Goal: Find contact information: Find contact information

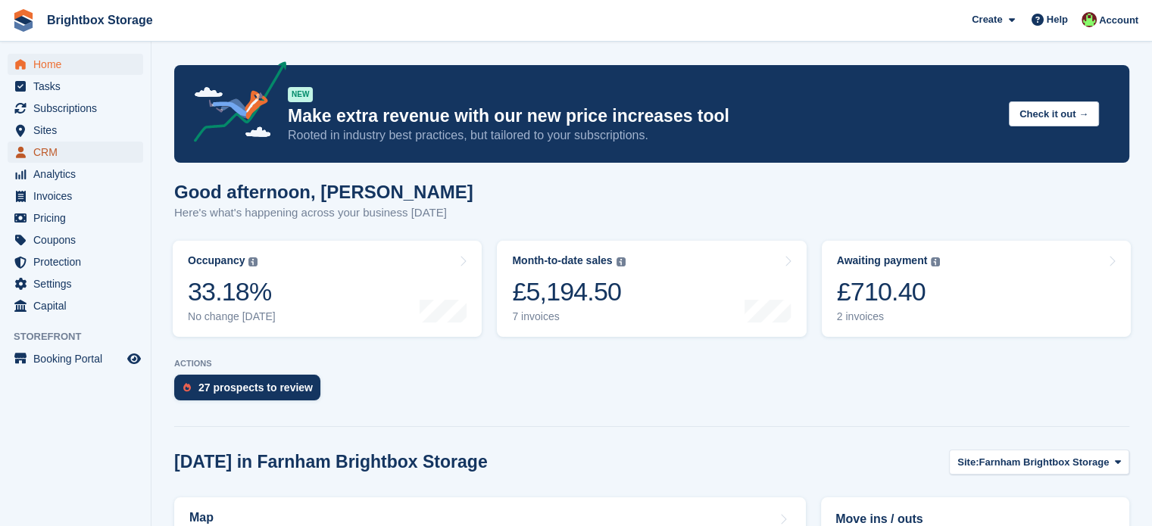
click at [52, 152] on span "CRM" at bounding box center [78, 152] width 91 height 21
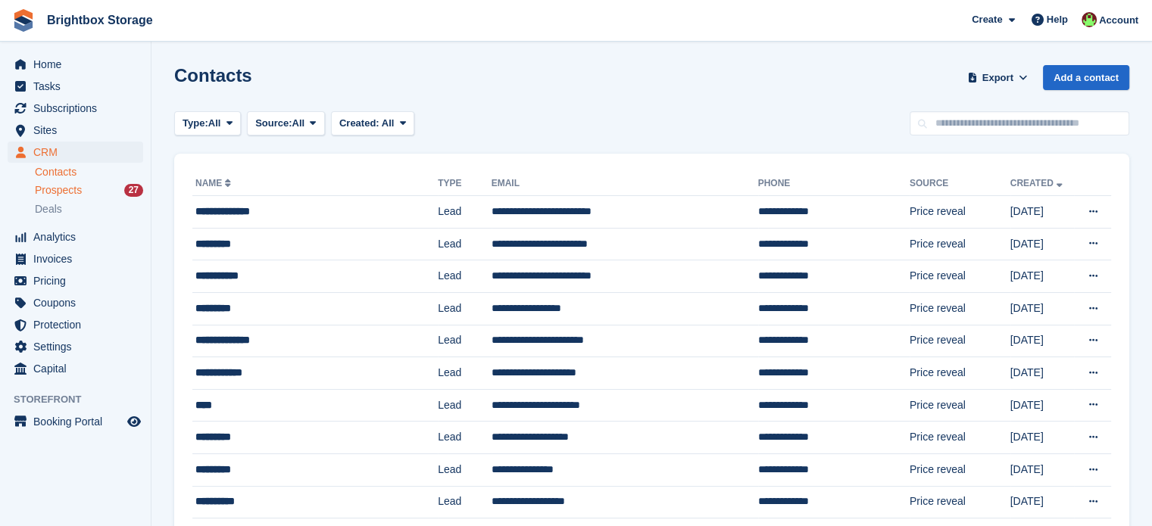
click at [80, 190] on span "Prospects" at bounding box center [58, 190] width 47 height 14
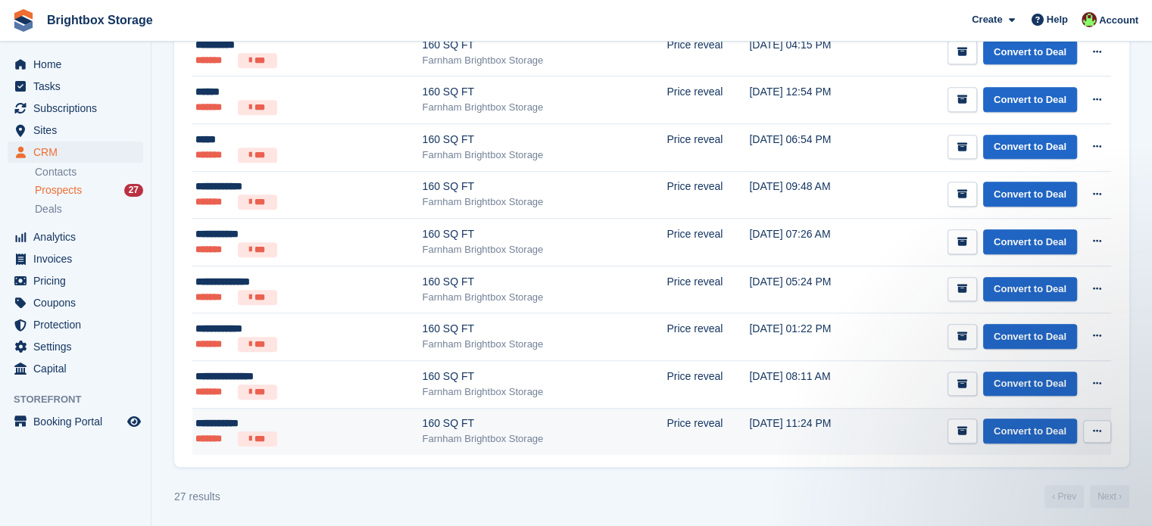
click at [466, 432] on div "Farnham Brightbox Storage" at bounding box center [545, 439] width 245 height 15
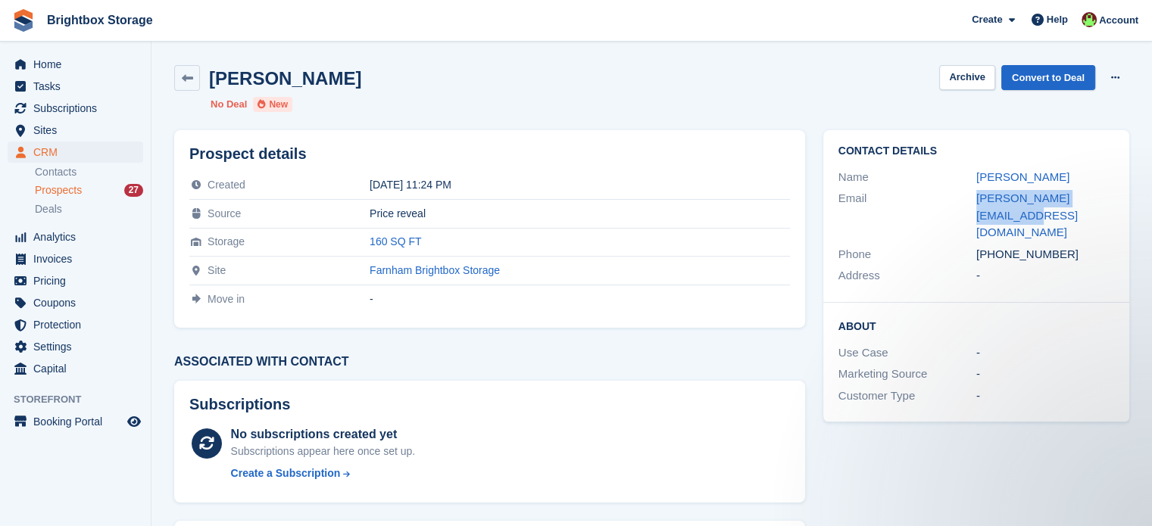
drag, startPoint x: 1117, startPoint y: 198, endPoint x: 943, endPoint y: 205, distance: 173.6
click at [943, 205] on div "Contact Details Name Mike Grange Email mike.grange85@gmail.com Phone +447359041…" at bounding box center [976, 216] width 306 height 173
copy div "mike.grange85@gmail.com"
click at [77, 187] on span "Prospects" at bounding box center [58, 190] width 47 height 14
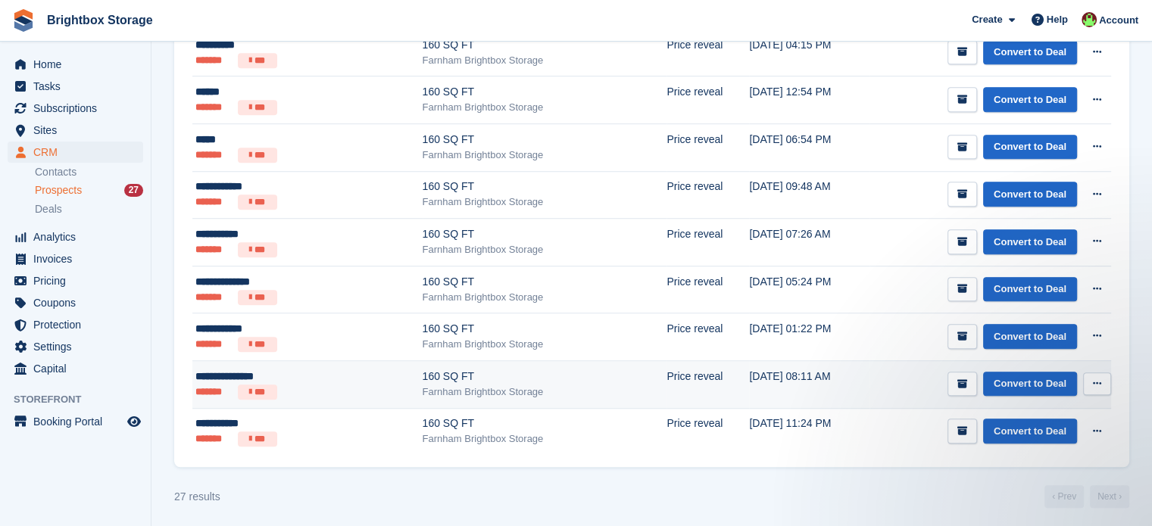
click at [423, 385] on div "Farnham Brightbox Storage" at bounding box center [545, 392] width 245 height 15
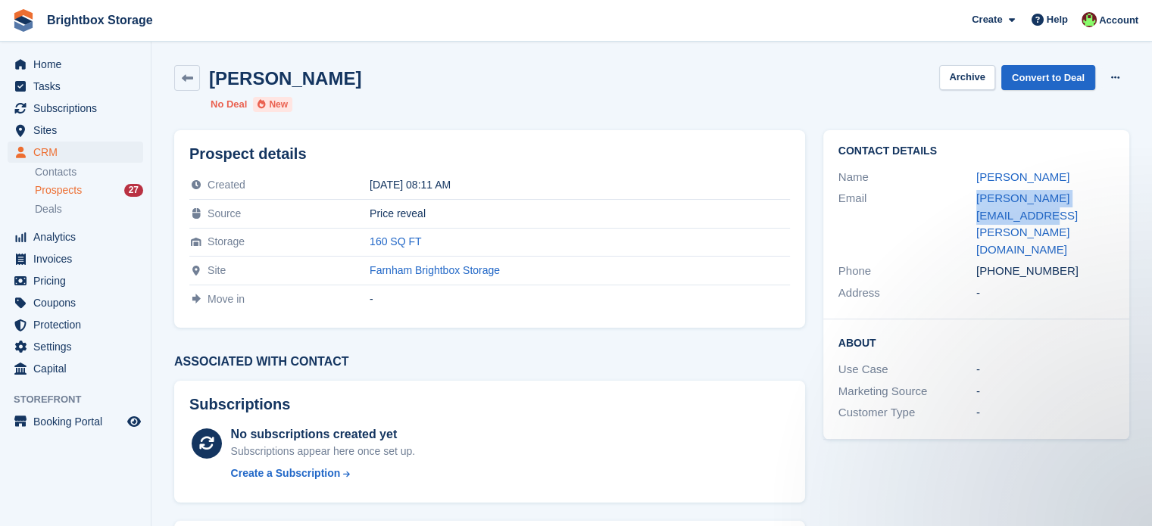
drag, startPoint x: 1003, startPoint y: 217, endPoint x: 971, endPoint y: 208, distance: 32.9
click at [971, 208] on div "Email trudi.woodhouse@yahoo.com" at bounding box center [977, 224] width 276 height 73
copy div "trudi.woodhouse@yahoo.com"
click at [71, 188] on span "Prospects" at bounding box center [58, 190] width 47 height 14
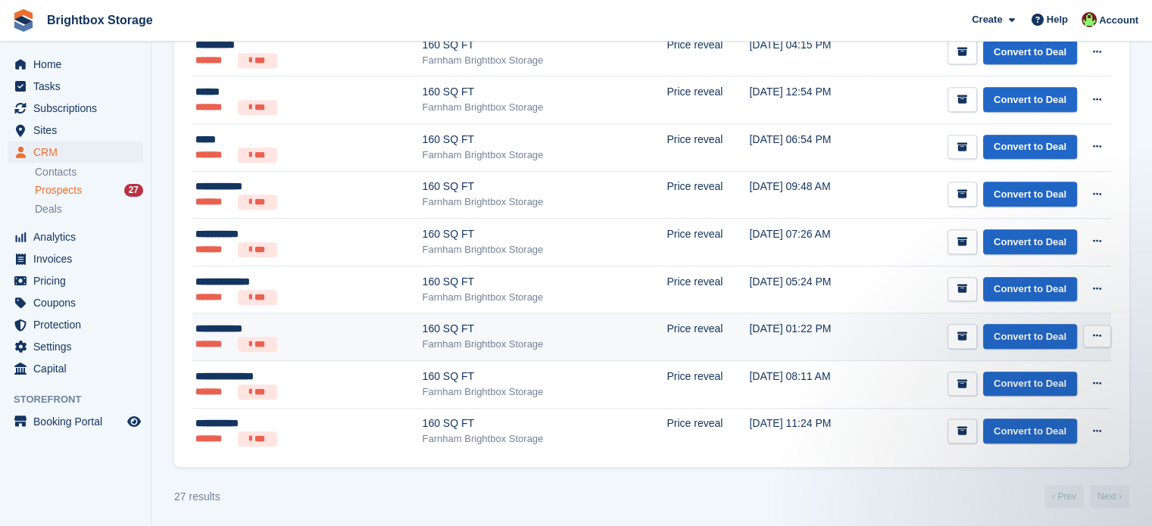
click at [423, 337] on div "Farnham Brightbox Storage" at bounding box center [545, 344] width 245 height 15
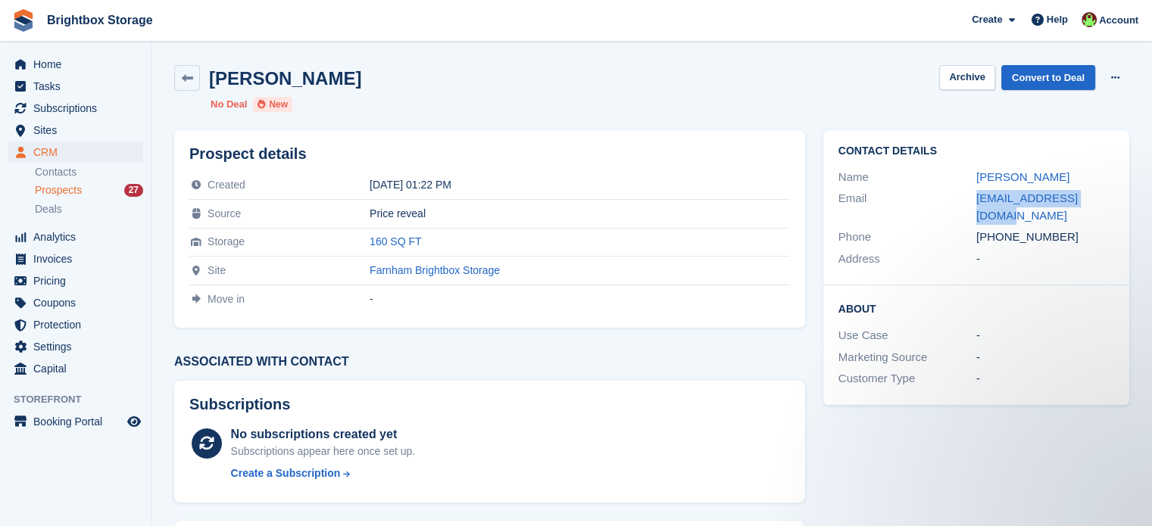
drag, startPoint x: 1106, startPoint y: 196, endPoint x: 952, endPoint y: 200, distance: 153.8
click at [952, 200] on div "Email tomsrafelds@gmail.com" at bounding box center [977, 207] width 276 height 39
copy div "tomsrafelds@gmail.com"
click at [51, 186] on span "Prospects" at bounding box center [58, 190] width 47 height 14
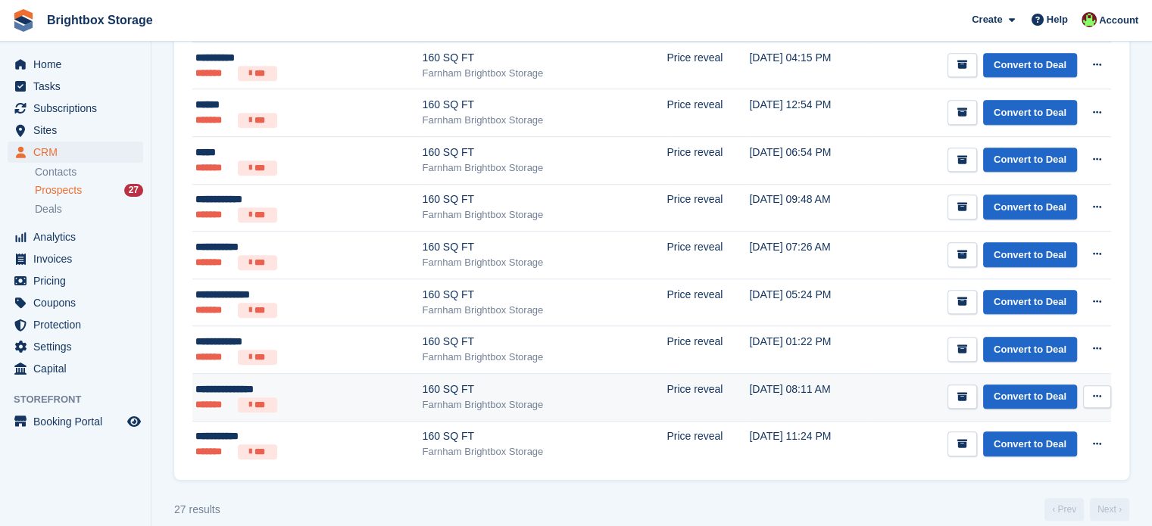
scroll to position [1164, 0]
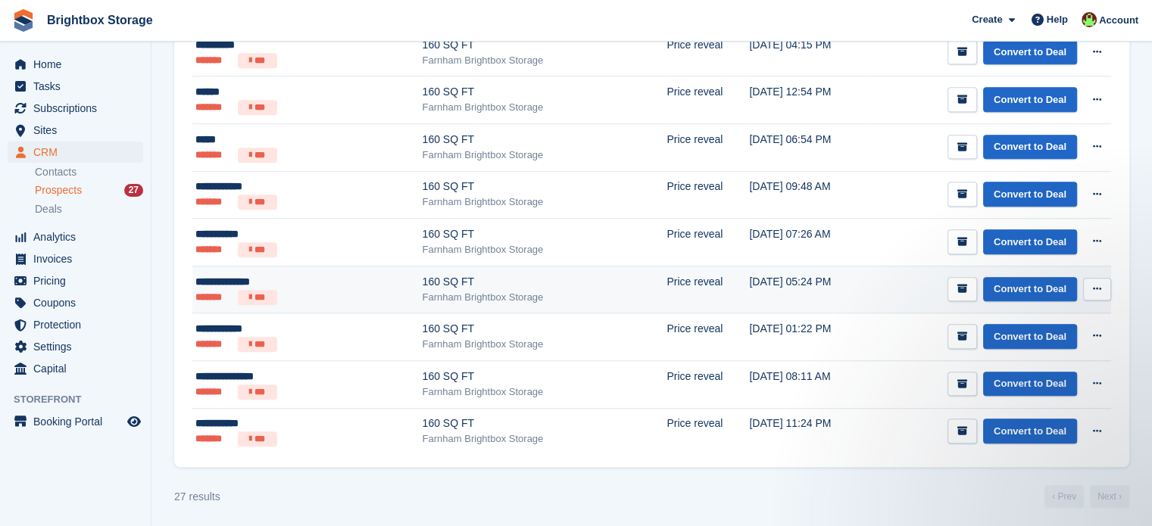
click at [423, 292] on div "Farnham Brightbox Storage" at bounding box center [545, 297] width 245 height 15
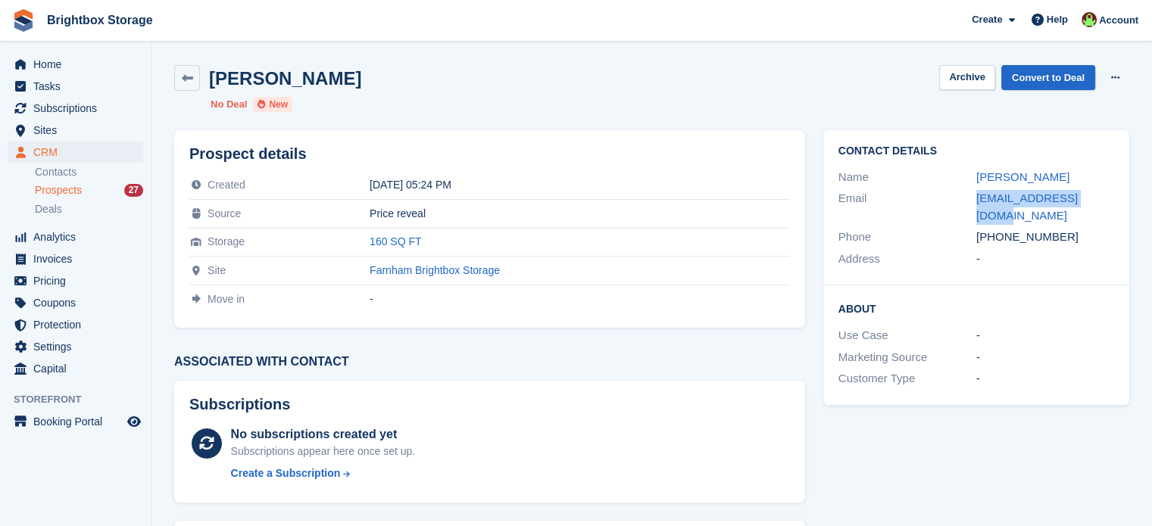
drag, startPoint x: 1091, startPoint y: 199, endPoint x: 967, endPoint y: 201, distance: 124.2
click at [967, 201] on div "Email [EMAIL_ADDRESS][DOMAIN_NAME]" at bounding box center [977, 207] width 276 height 39
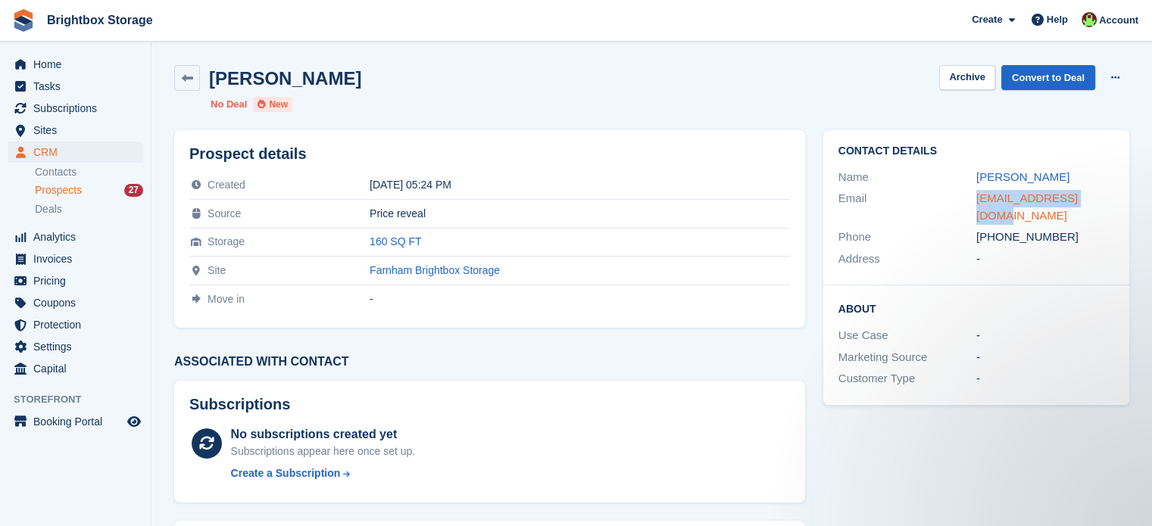
copy div "[EMAIL_ADDRESS][DOMAIN_NAME]"
click at [58, 192] on span "Prospects" at bounding box center [58, 190] width 47 height 14
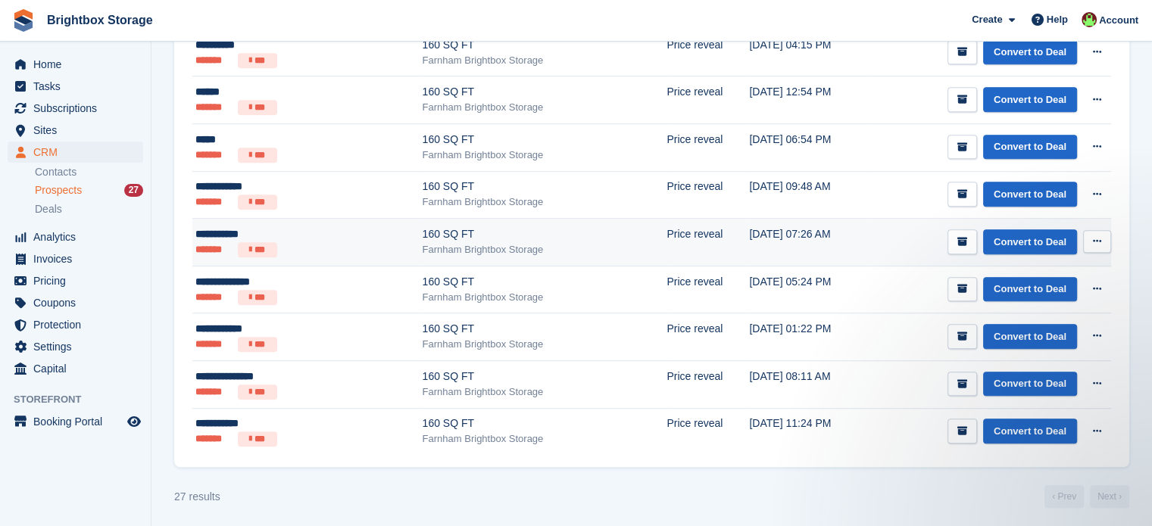
click at [423, 242] on div "Farnham Brightbox Storage" at bounding box center [545, 249] width 245 height 15
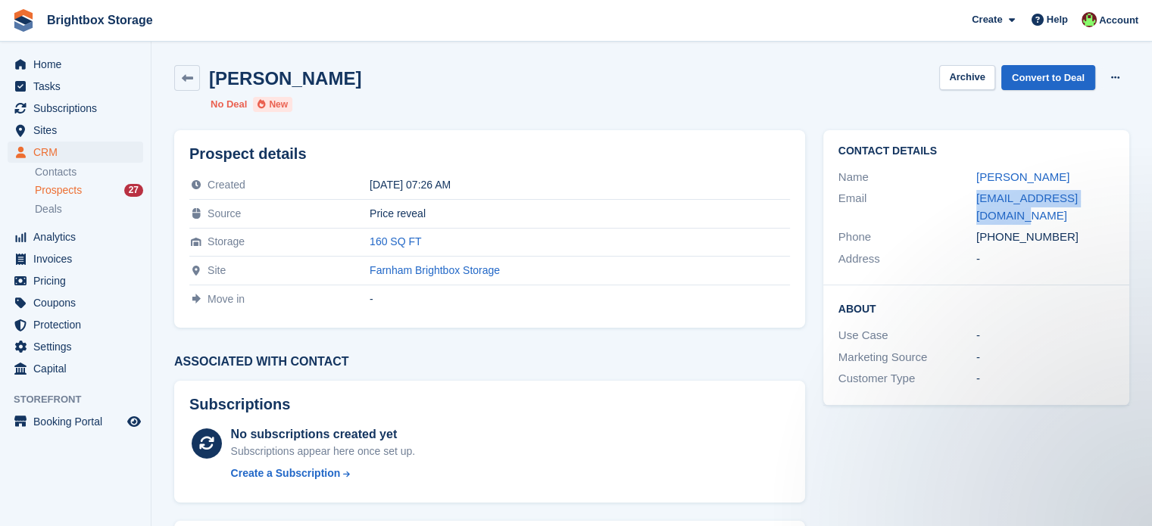
drag, startPoint x: 1116, startPoint y: 197, endPoint x: 964, endPoint y: 202, distance: 151.6
click at [964, 202] on div "Contact Details Name [PERSON_NAME] Email [EMAIL_ADDRESS][DOMAIN_NAME] Phone [PH…" at bounding box center [976, 207] width 306 height 155
copy div "[EMAIL_ADDRESS][DOMAIN_NAME]"
click at [68, 189] on span "Prospects" at bounding box center [58, 190] width 47 height 14
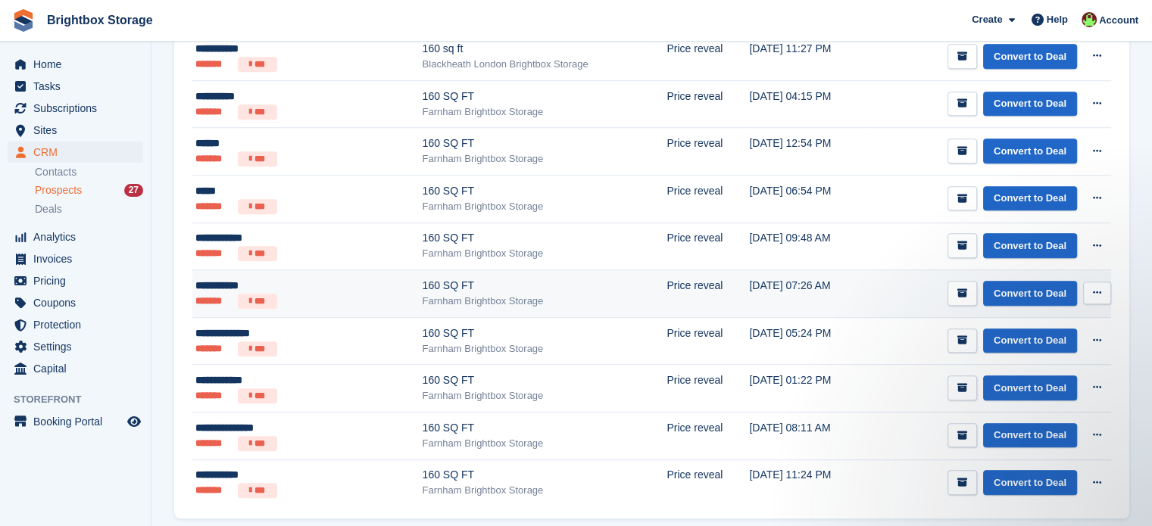
scroll to position [1088, 0]
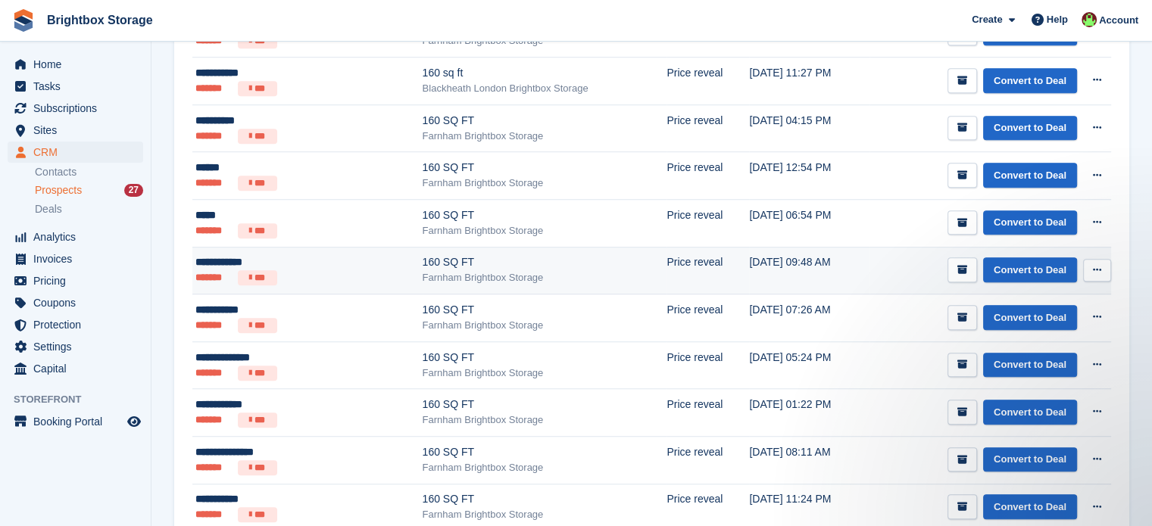
click at [423, 270] on div "Farnham Brightbox Storage" at bounding box center [545, 277] width 245 height 15
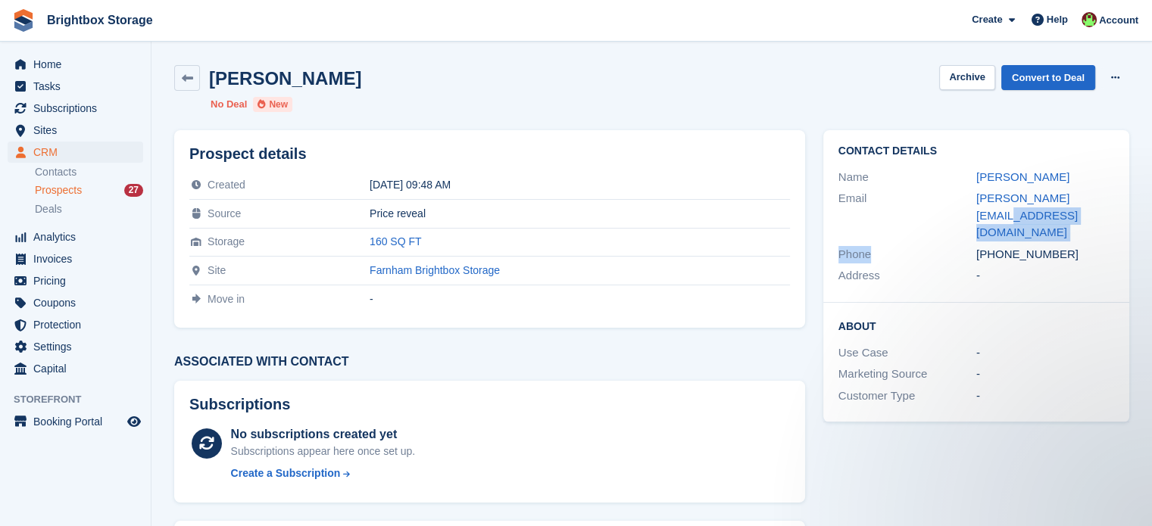
drag, startPoint x: 1089, startPoint y: 196, endPoint x: 953, endPoint y: 211, distance: 137.1
click at [953, 209] on div "Contact Details Name [PERSON_NAME] Email [PERSON_NAME][EMAIL_ADDRESS][DOMAIN_NA…" at bounding box center [976, 216] width 306 height 173
click at [1107, 164] on div "Contact Details Name [PERSON_NAME] Email [PERSON_NAME][EMAIL_ADDRESS][DOMAIN_NA…" at bounding box center [976, 216] width 306 height 173
drag, startPoint x: 1082, startPoint y: 198, endPoint x: 957, endPoint y: 203, distance: 125.1
click at [957, 203] on div "Email [PERSON_NAME][EMAIL_ADDRESS][DOMAIN_NAME]" at bounding box center [977, 216] width 276 height 56
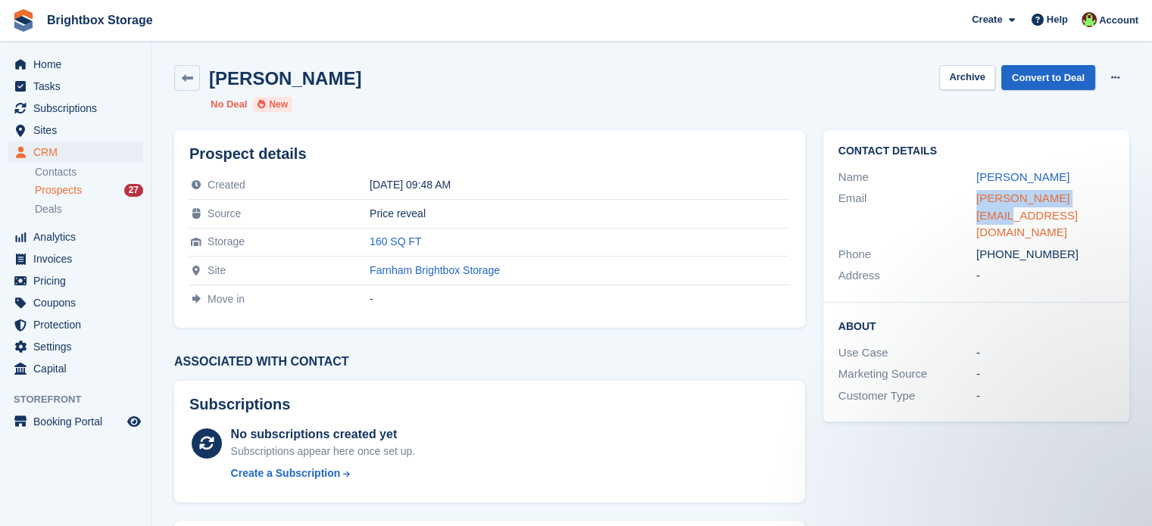
copy div "[PERSON_NAME][EMAIL_ADDRESS][DOMAIN_NAME]"
